Goal: Information Seeking & Learning: Find specific fact

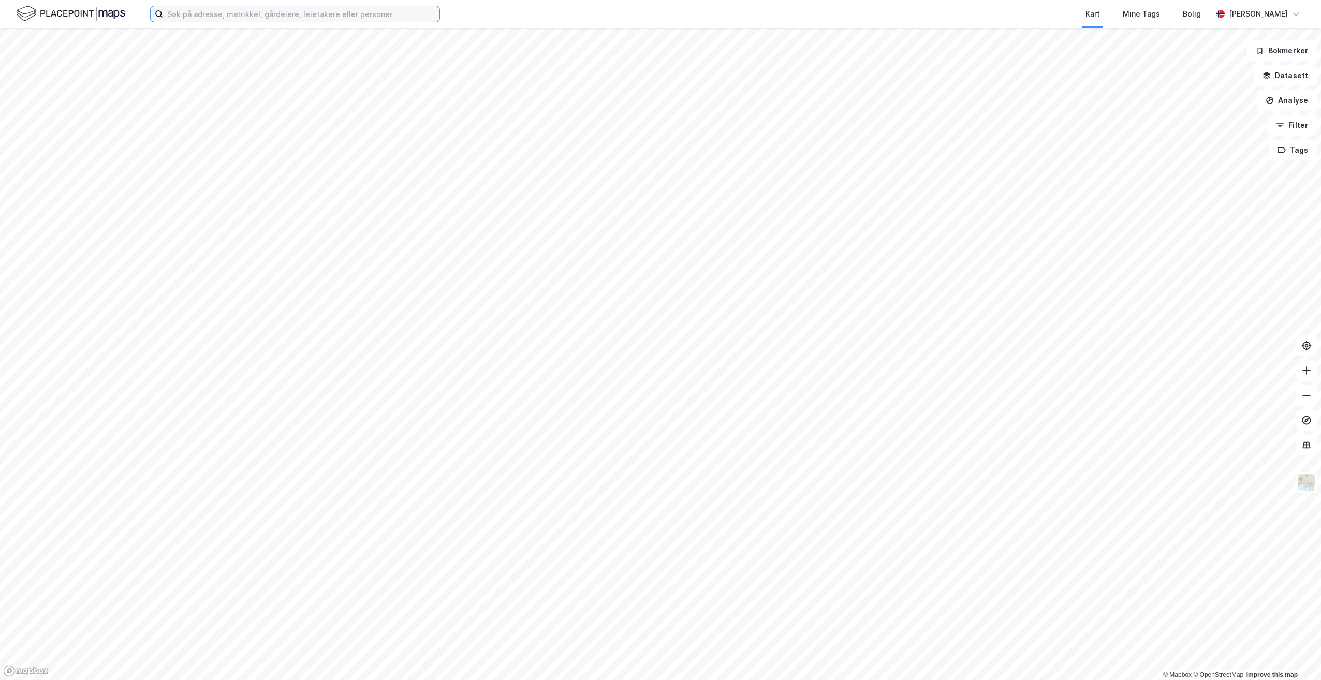
click at [261, 17] on input at bounding box center [301, 14] width 276 height 16
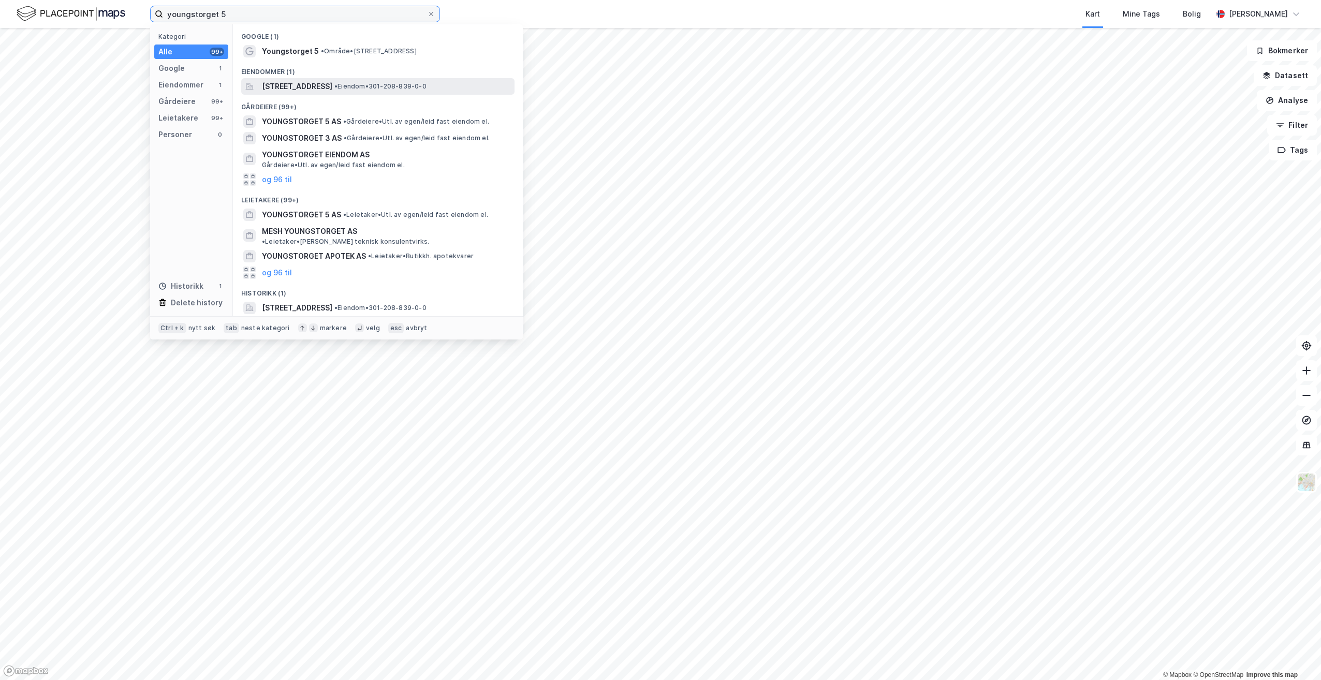
type input "youngstorget 5"
click at [332, 83] on span "[STREET_ADDRESS]" at bounding box center [297, 86] width 70 height 12
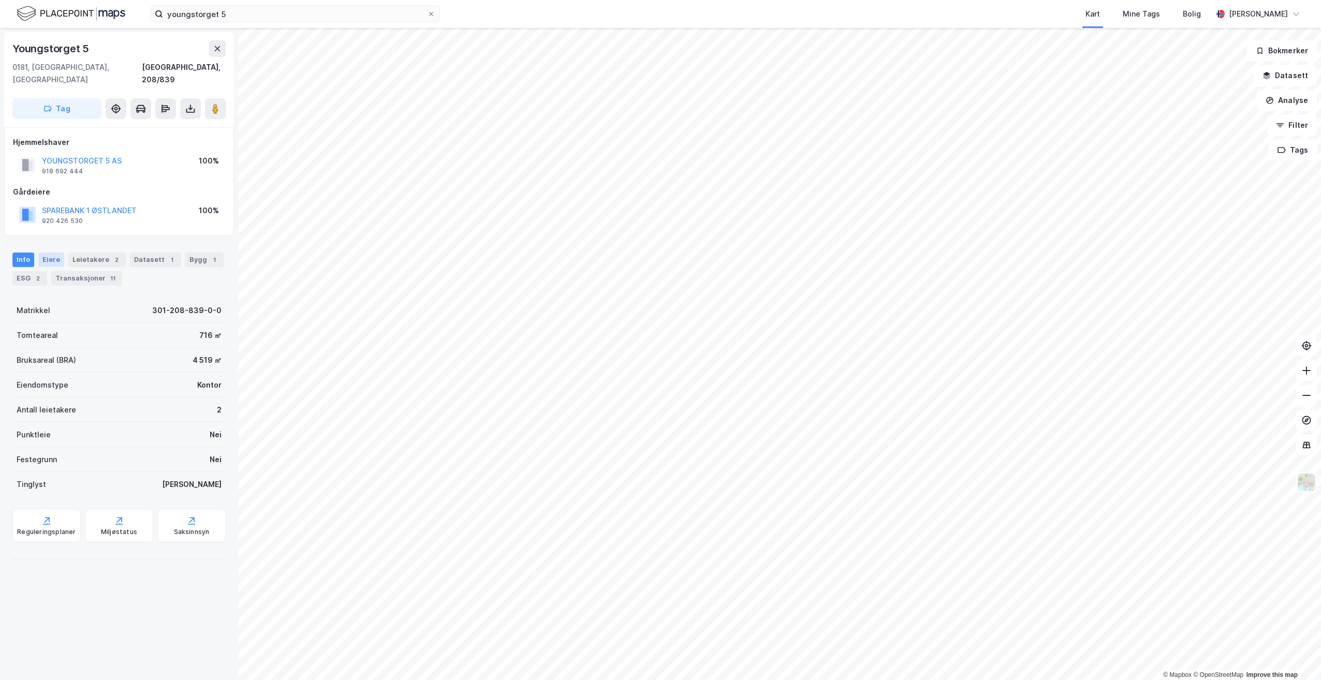
click at [56, 253] on div "Eiere" at bounding box center [51, 260] width 26 height 14
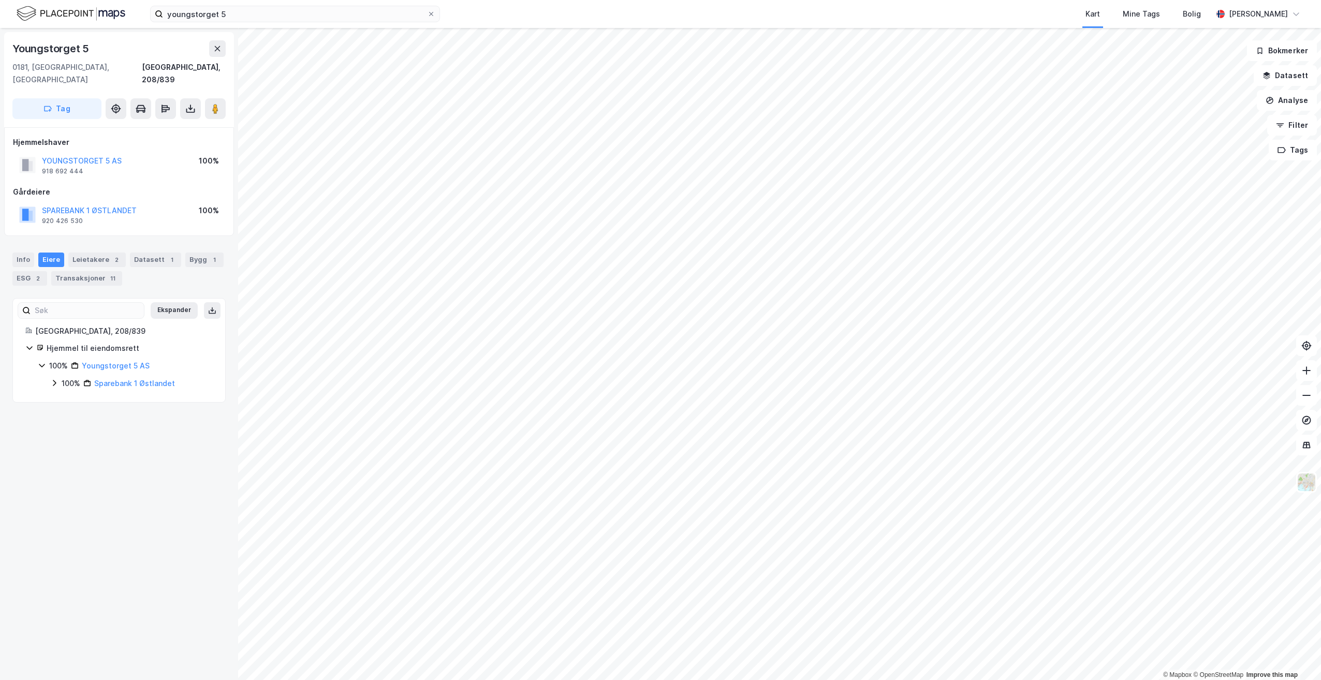
click at [33, 344] on icon at bounding box center [29, 348] width 8 height 8
click at [28, 344] on icon at bounding box center [29, 348] width 8 height 8
click at [57, 378] on div "Ekspander [GEOGRAPHIC_DATA], 208/839 Hjemmel til eiendomsrett 100% Youngstorget…" at bounding box center [118, 350] width 213 height 105
click at [49, 364] on div "100% Youngstorget 5 AS 100% Sparebank 1 [GEOGRAPHIC_DATA]" at bounding box center [125, 375] width 175 height 30
click at [52, 377] on div "100% Sparebank 1 [GEOGRAPHIC_DATA]" at bounding box center [131, 383] width 163 height 12
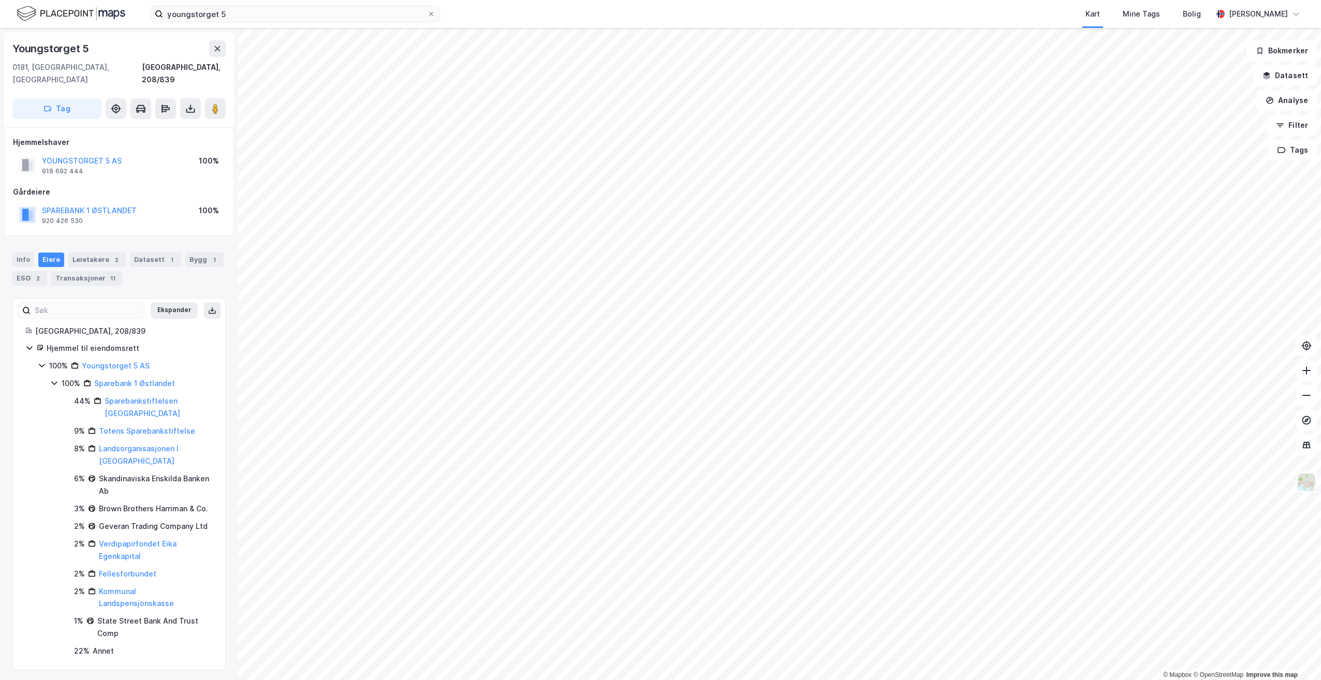
click at [54, 379] on icon at bounding box center [54, 383] width 8 height 8
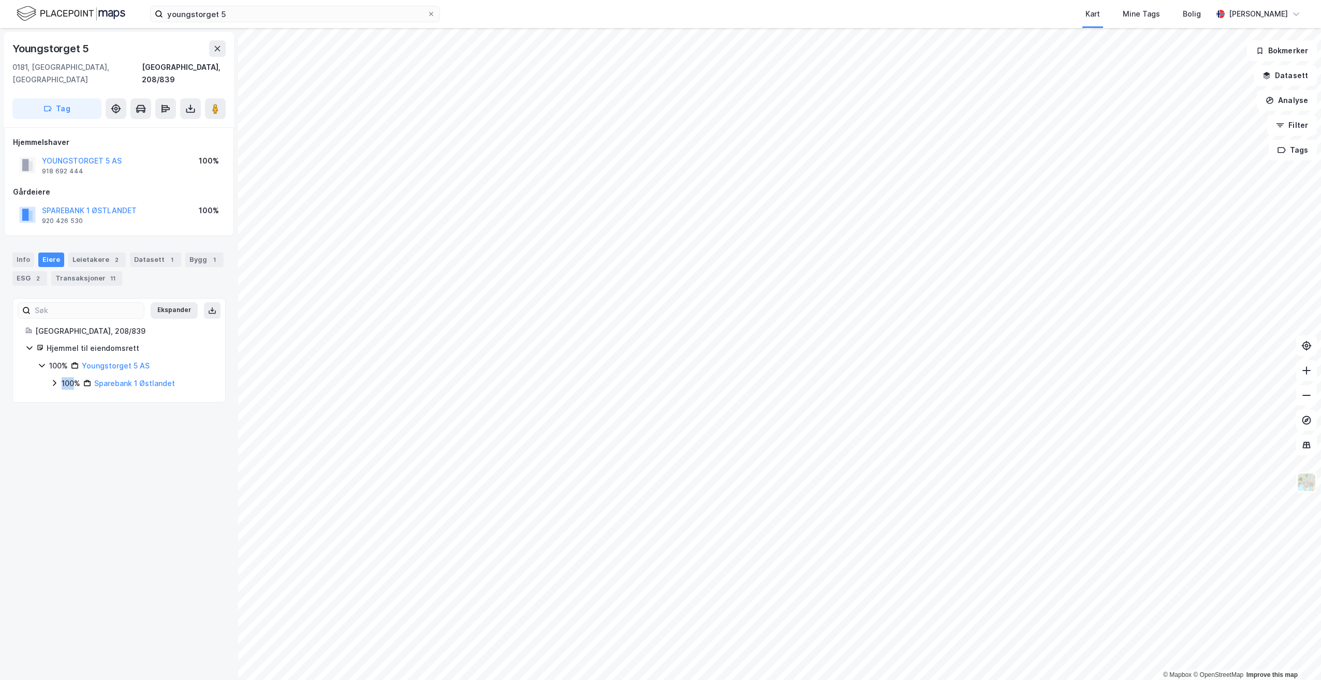
click at [54, 379] on icon at bounding box center [54, 383] width 8 height 8
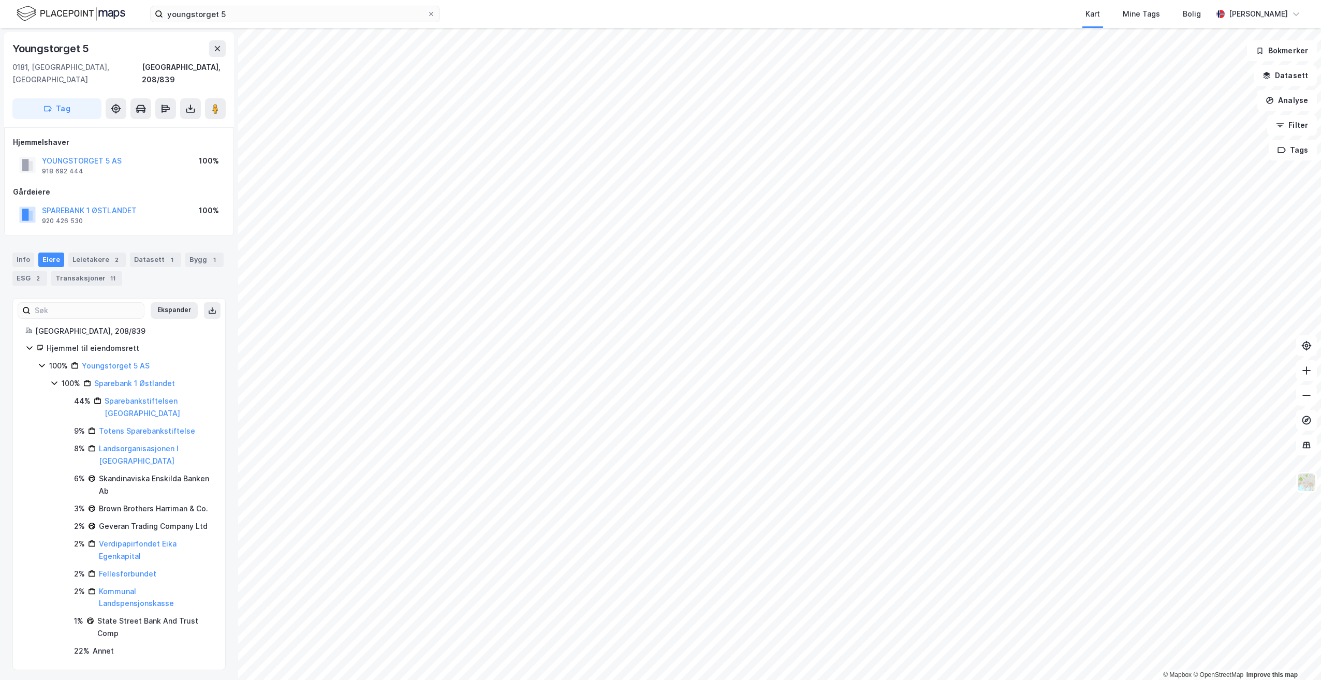
drag, startPoint x: 54, startPoint y: 370, endPoint x: 37, endPoint y: 356, distance: 21.7
click at [37, 356] on div "Hjemmel til eiendomsrett 100% Youngstorget 5 AS 100% Sparebank 1 Østlandet 44% …" at bounding box center [118, 499] width 187 height 315
click at [38, 361] on icon at bounding box center [42, 365] width 8 height 8
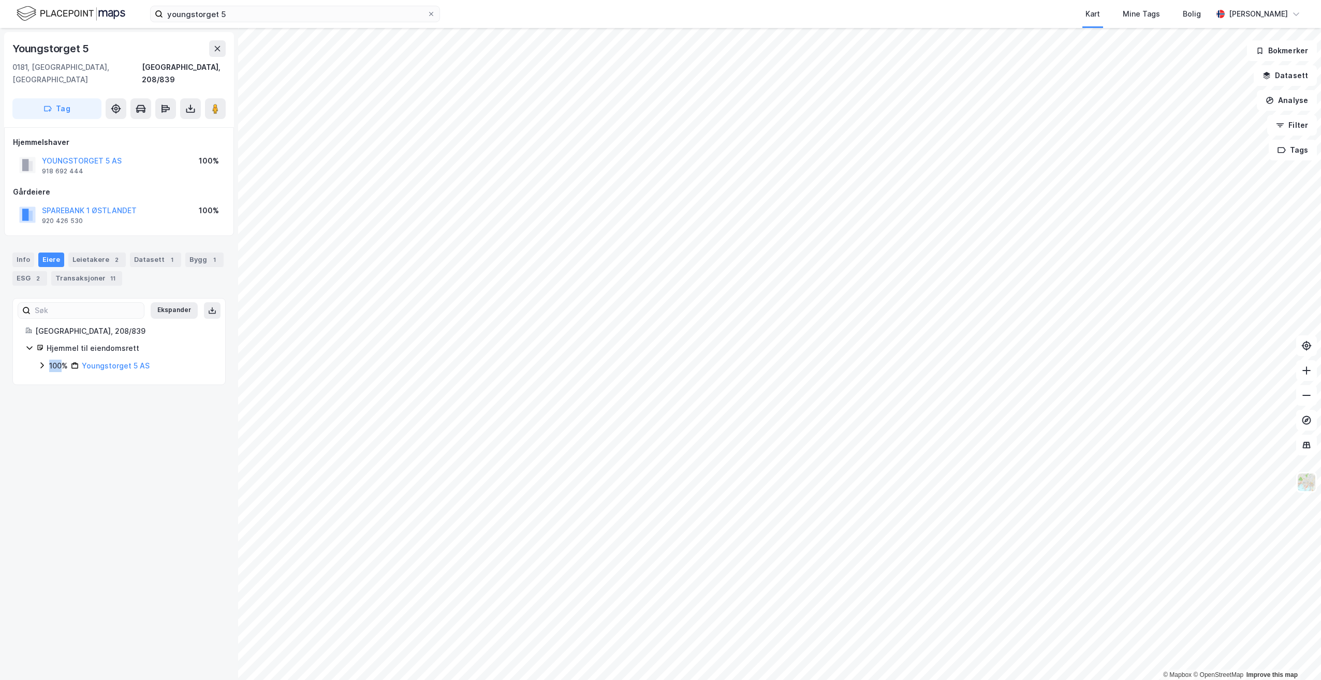
click at [38, 361] on icon at bounding box center [42, 365] width 8 height 8
